Goal: Task Accomplishment & Management: Manage account settings

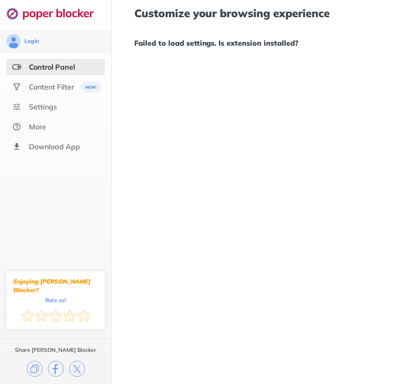
click at [43, 67] on div "Control Panel" at bounding box center [52, 66] width 46 height 9
click at [56, 68] on div "Control Panel" at bounding box center [52, 66] width 46 height 9
click at [53, 87] on div "Content Filter" at bounding box center [51, 86] width 45 height 9
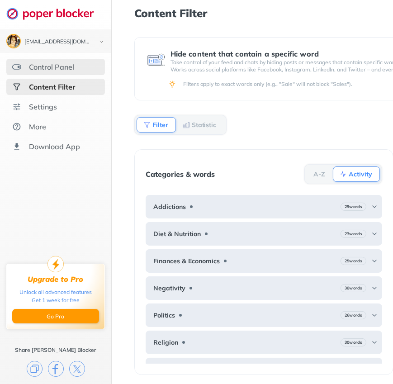
click at [54, 71] on div "Control Panel" at bounding box center [51, 66] width 45 height 9
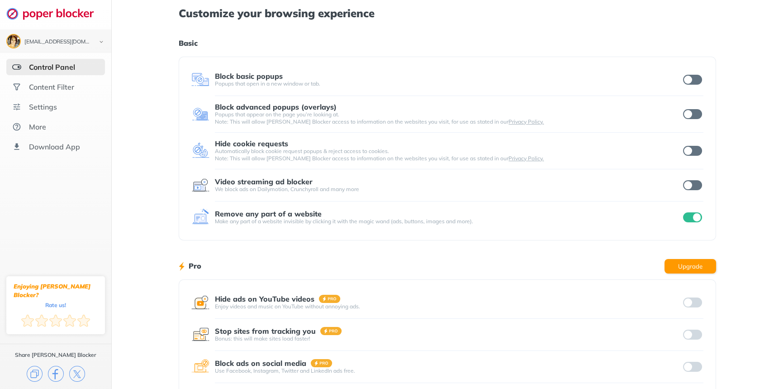
click at [393, 215] on input "checkbox" at bounding box center [692, 217] width 19 height 10
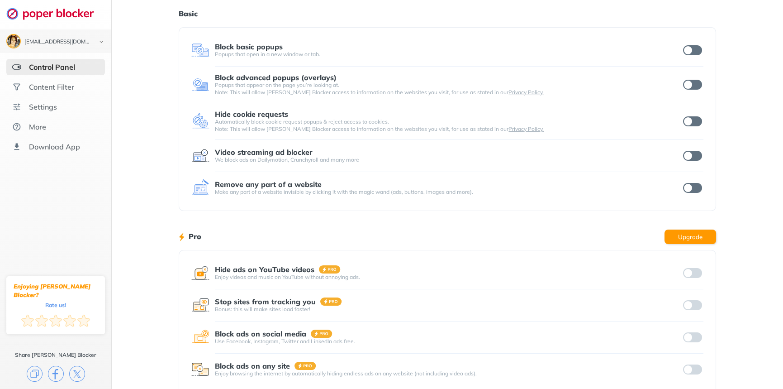
scroll to position [79, 0]
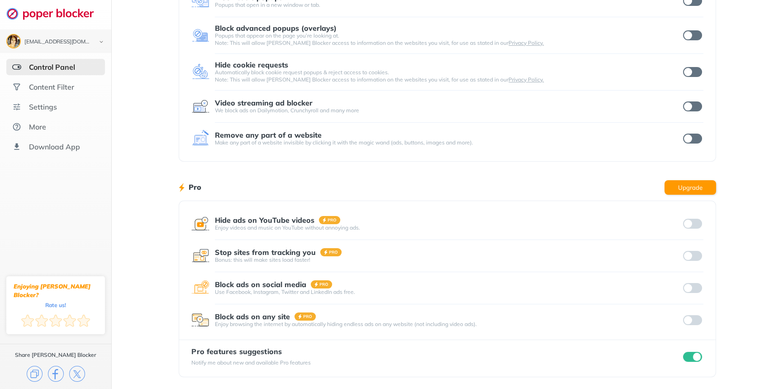
click at [393, 357] on input "checkbox" at bounding box center [692, 357] width 19 height 10
